Goal: Transaction & Acquisition: Subscribe to service/newsletter

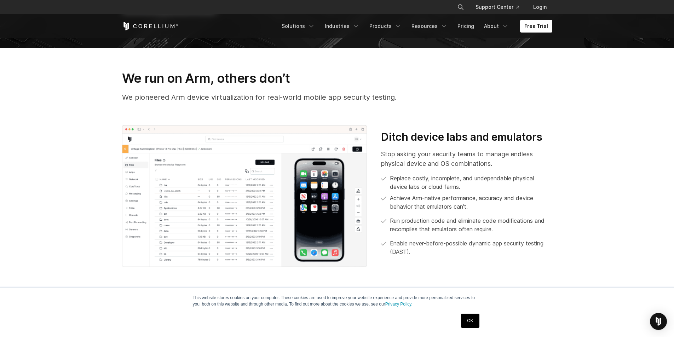
scroll to position [283, 0]
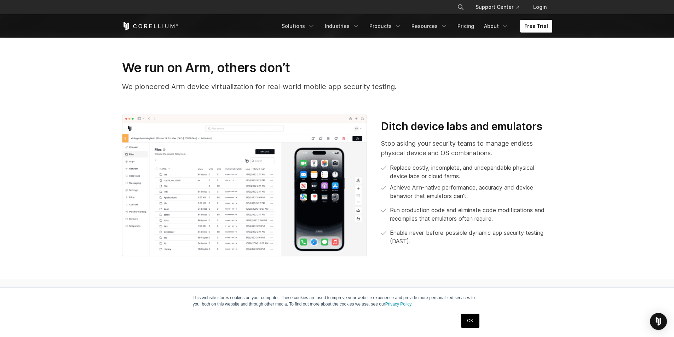
click at [538, 29] on link "Free Trial" at bounding box center [536, 26] width 32 height 13
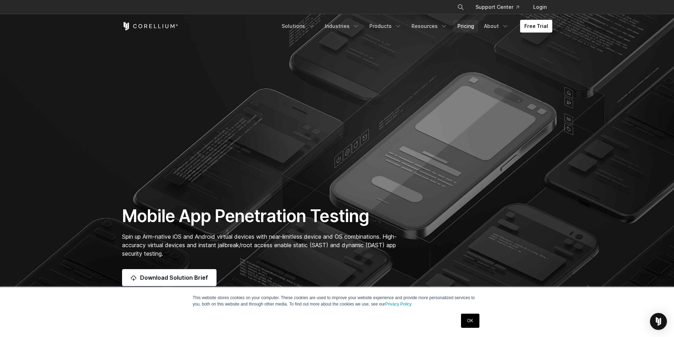
click at [466, 23] on link "Pricing" at bounding box center [465, 26] width 25 height 13
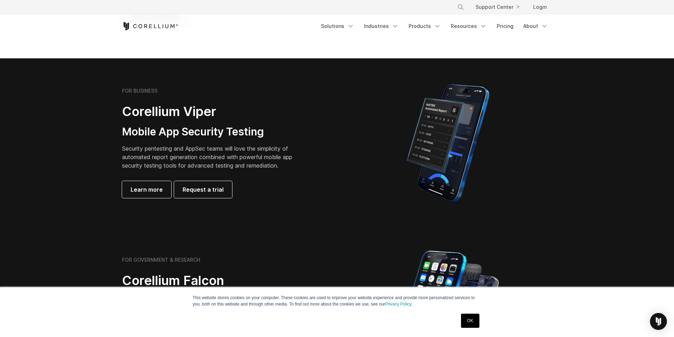
scroll to position [141, 0]
